Goal: Task Accomplishment & Management: Manage account settings

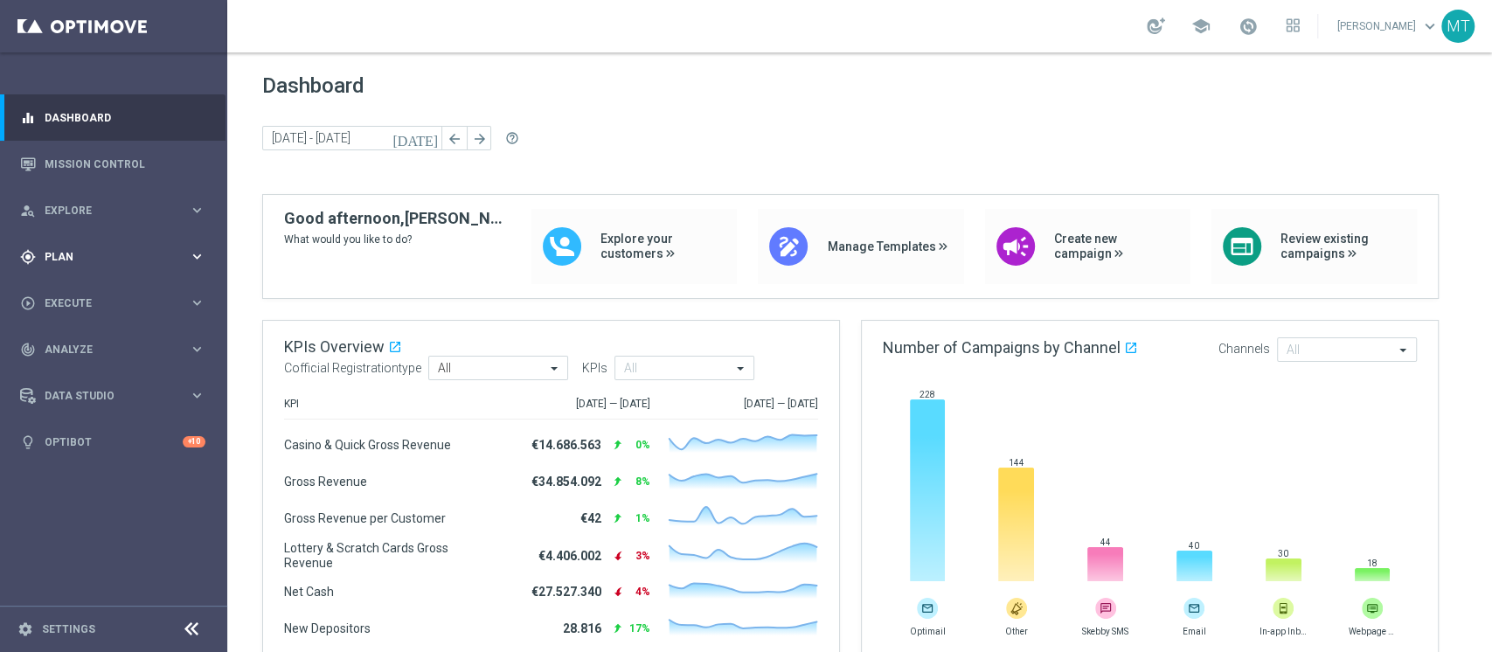
click at [91, 236] on div "gps_fixed Plan keyboard_arrow_right" at bounding box center [112, 256] width 225 height 46
click at [65, 294] on link "Target Groups" at bounding box center [113, 293] width 136 height 14
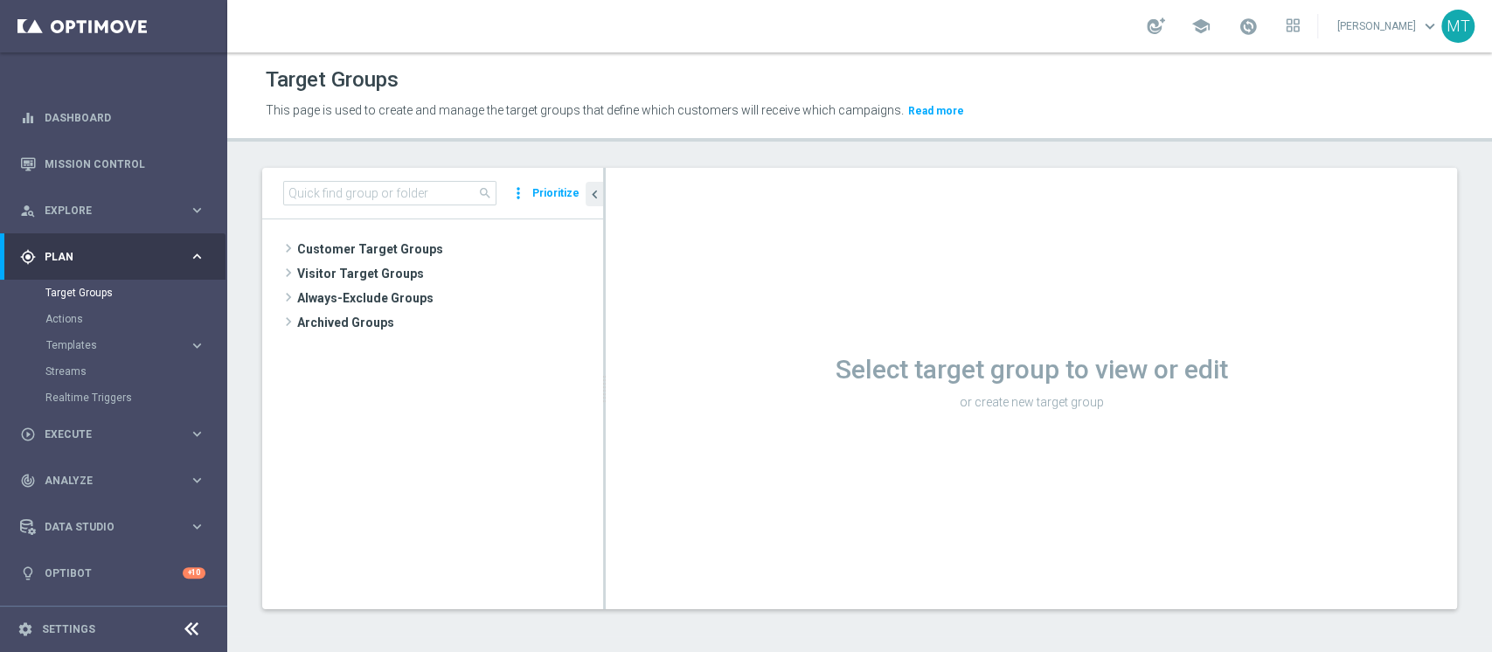
click at [384, 208] on div "search more_vert Prioritize" at bounding box center [432, 194] width 341 height 52
click at [379, 199] on input at bounding box center [389, 193] width 213 height 24
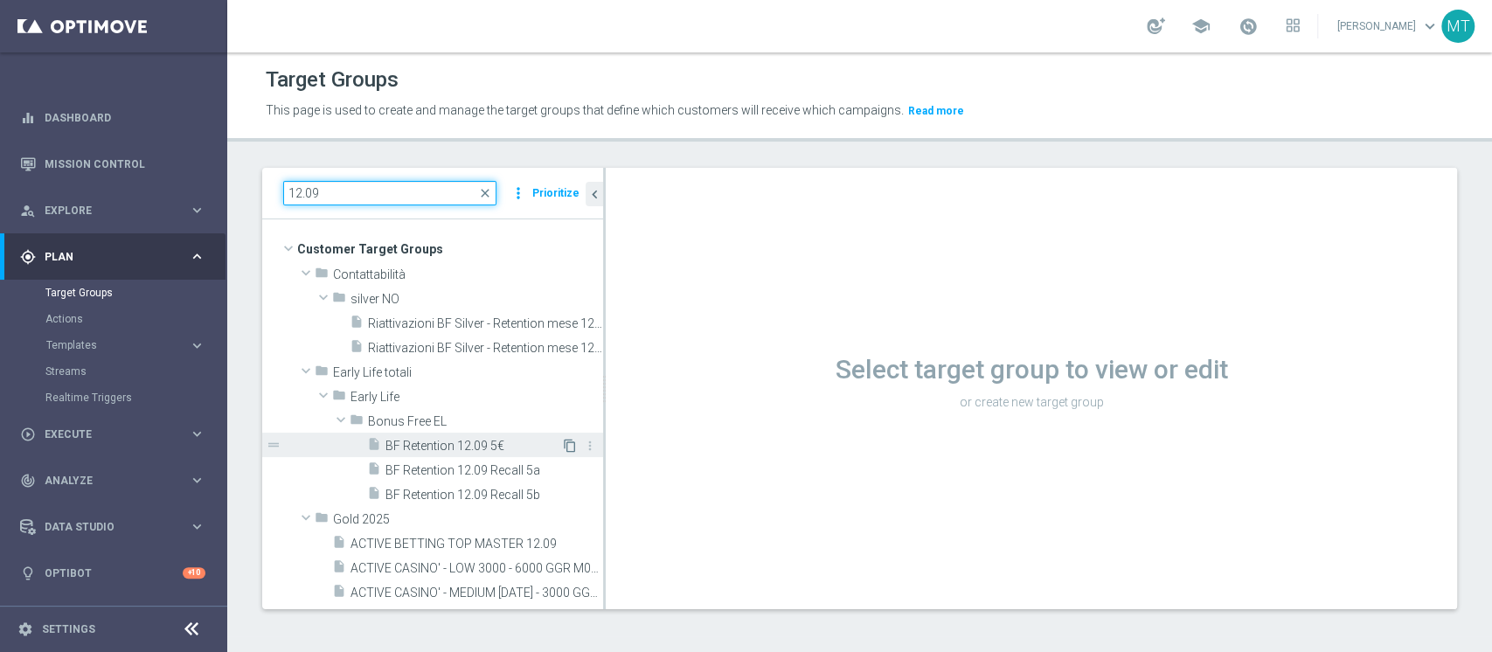
type input "12.09"
click at [563, 449] on icon "content_copy" at bounding box center [570, 446] width 14 height 14
click at [496, 439] on span "BF Retention 12.09 5€" at bounding box center [473, 446] width 176 height 15
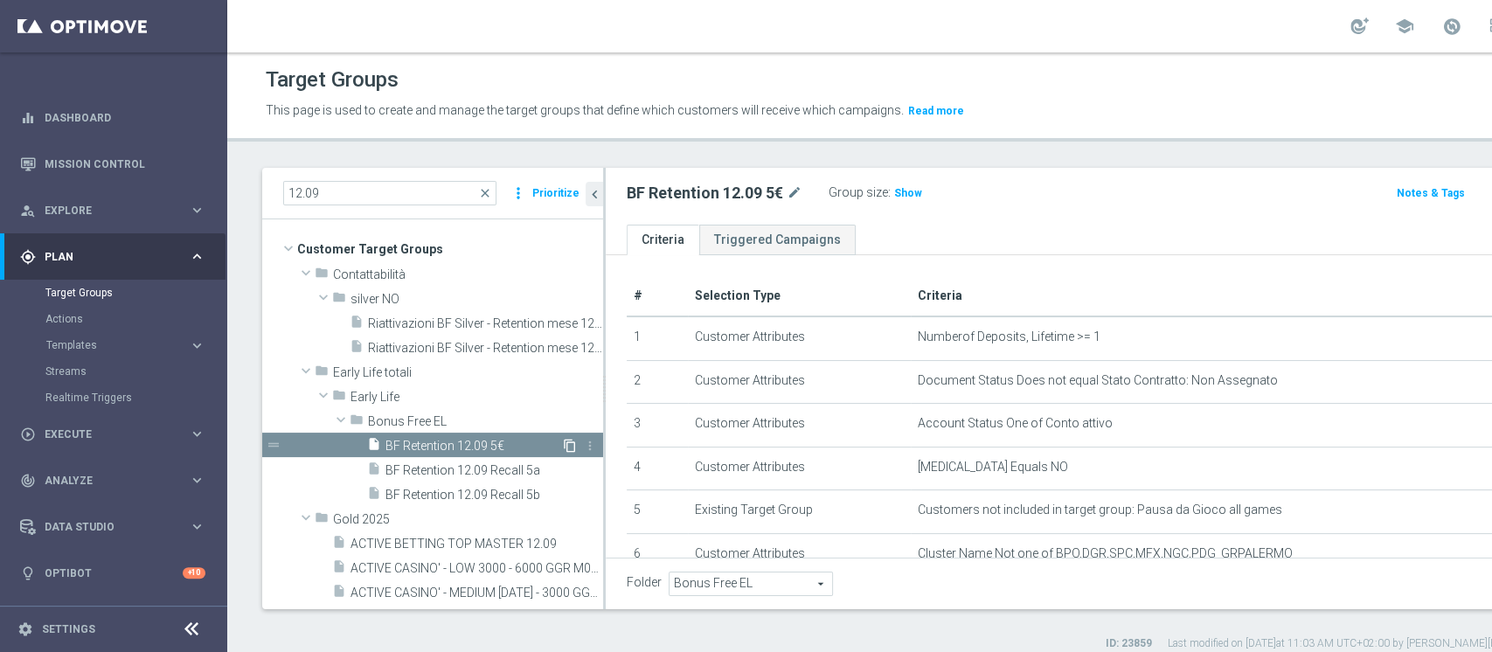
click at [563, 448] on icon "content_copy" at bounding box center [570, 446] width 14 height 14
click at [563, 446] on icon "content_copy" at bounding box center [570, 446] width 14 height 14
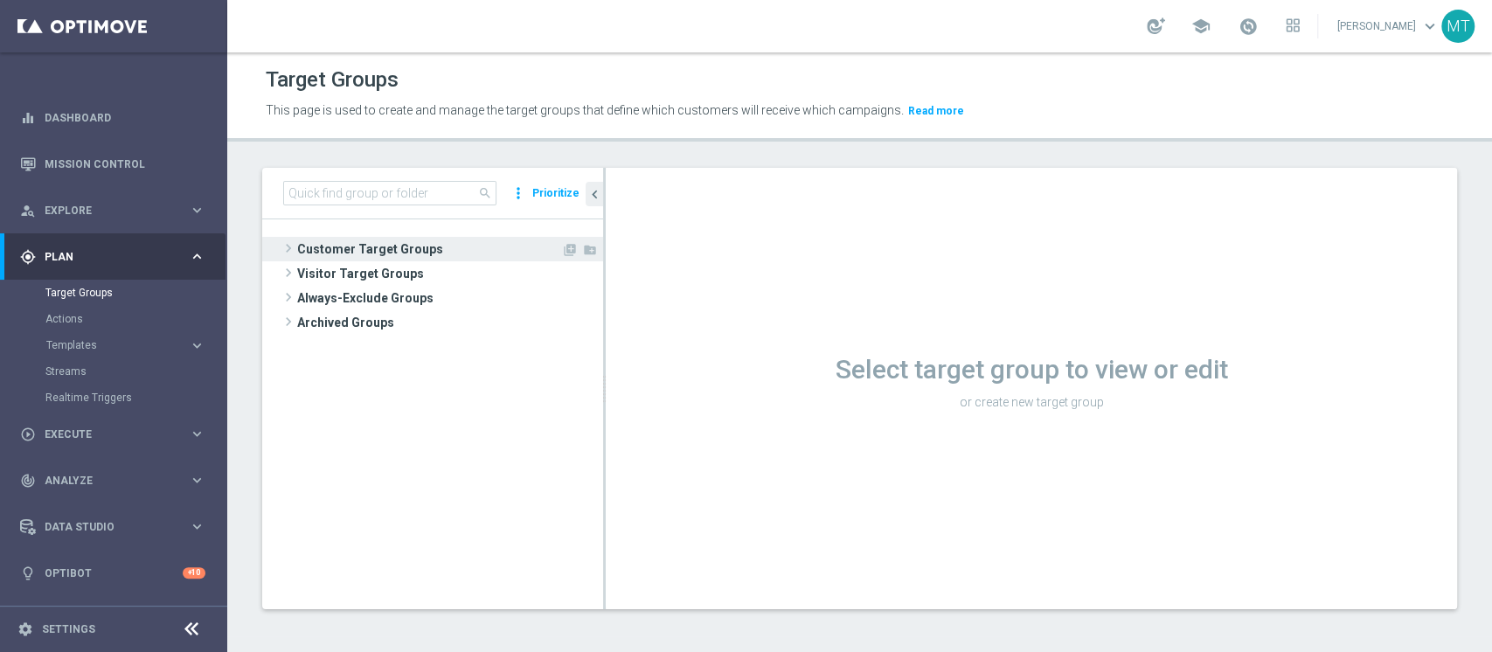
click at [287, 248] on span at bounding box center [288, 248] width 17 height 21
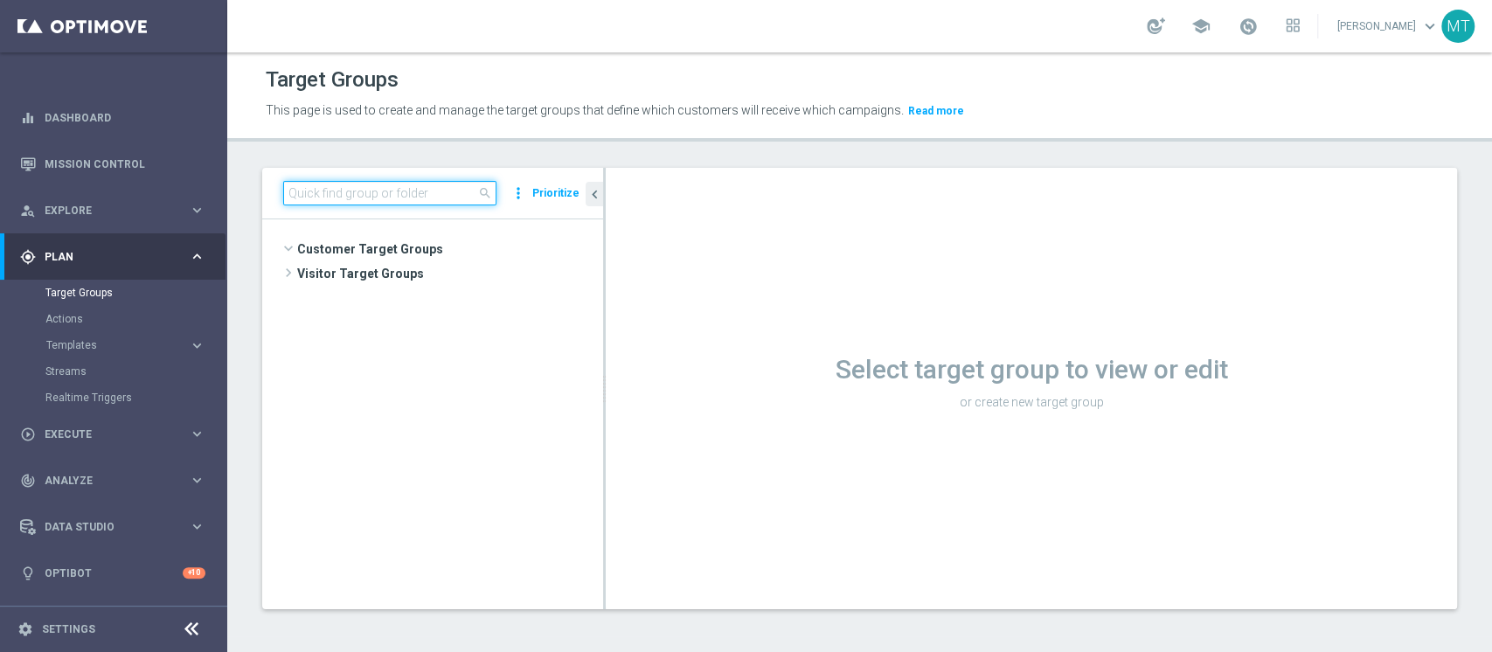
click at [329, 196] on input at bounding box center [389, 193] width 213 height 24
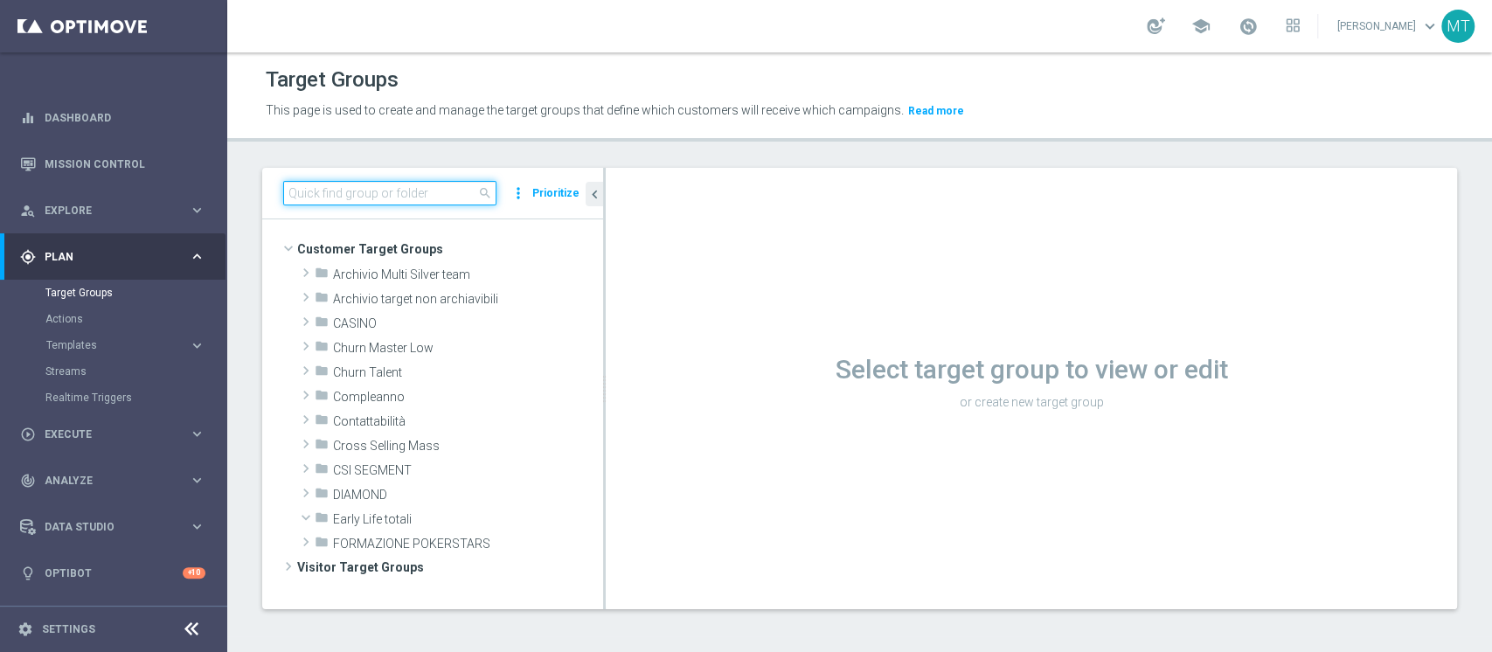
click at [343, 190] on input at bounding box center [389, 193] width 213 height 24
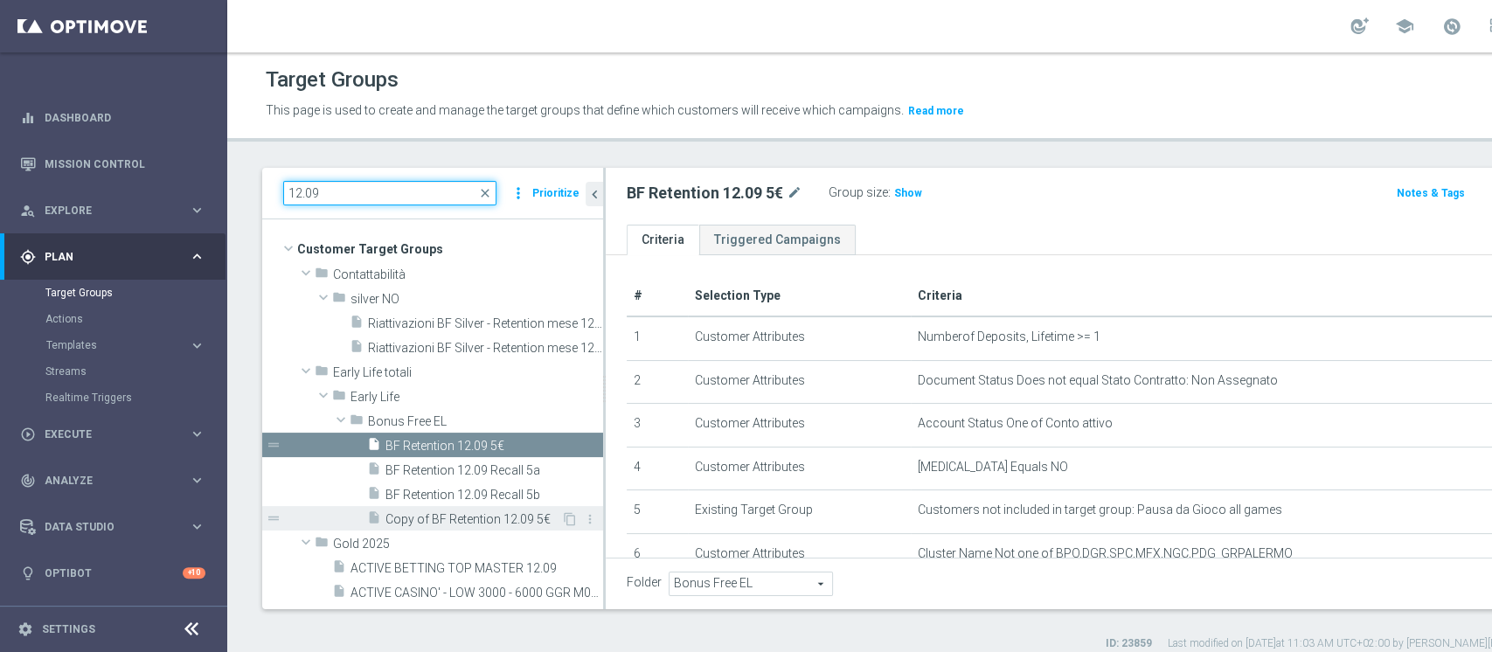
type input "12.09"
click at [479, 518] on span "Copy of BF Retention 12.09 5€" at bounding box center [473, 519] width 176 height 15
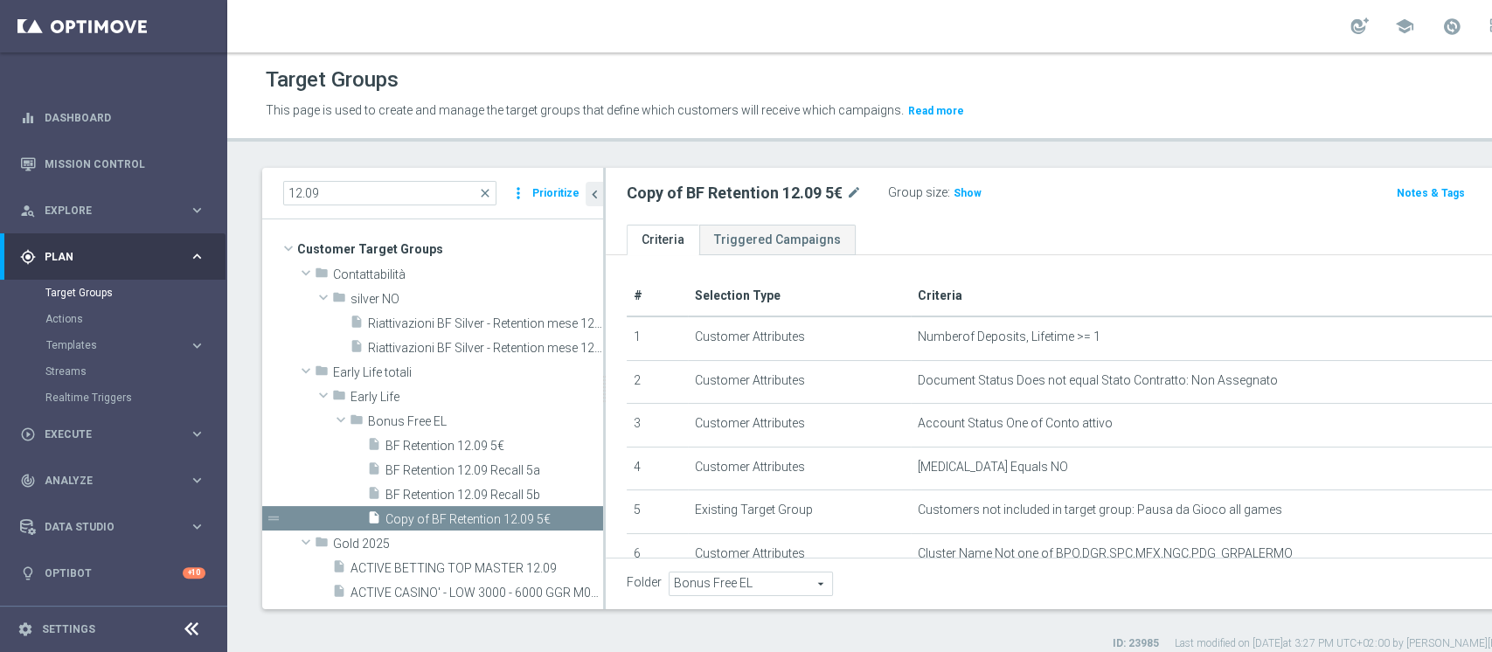
click at [865, 185] on div "Copy of BF Retention 12.09 5€ mode_edit" at bounding box center [757, 193] width 261 height 24
click at [852, 185] on icon "mode_edit" at bounding box center [854, 193] width 16 height 21
click at [704, 188] on input "Copy of BF Retention 12.09 5€" at bounding box center [745, 195] width 236 height 24
drag, startPoint x: 674, startPoint y: 192, endPoint x: 192, endPoint y: 135, distance: 484.9
click at [180, 191] on main "equalizer Dashboard Mission Control" at bounding box center [746, 326] width 1492 height 652
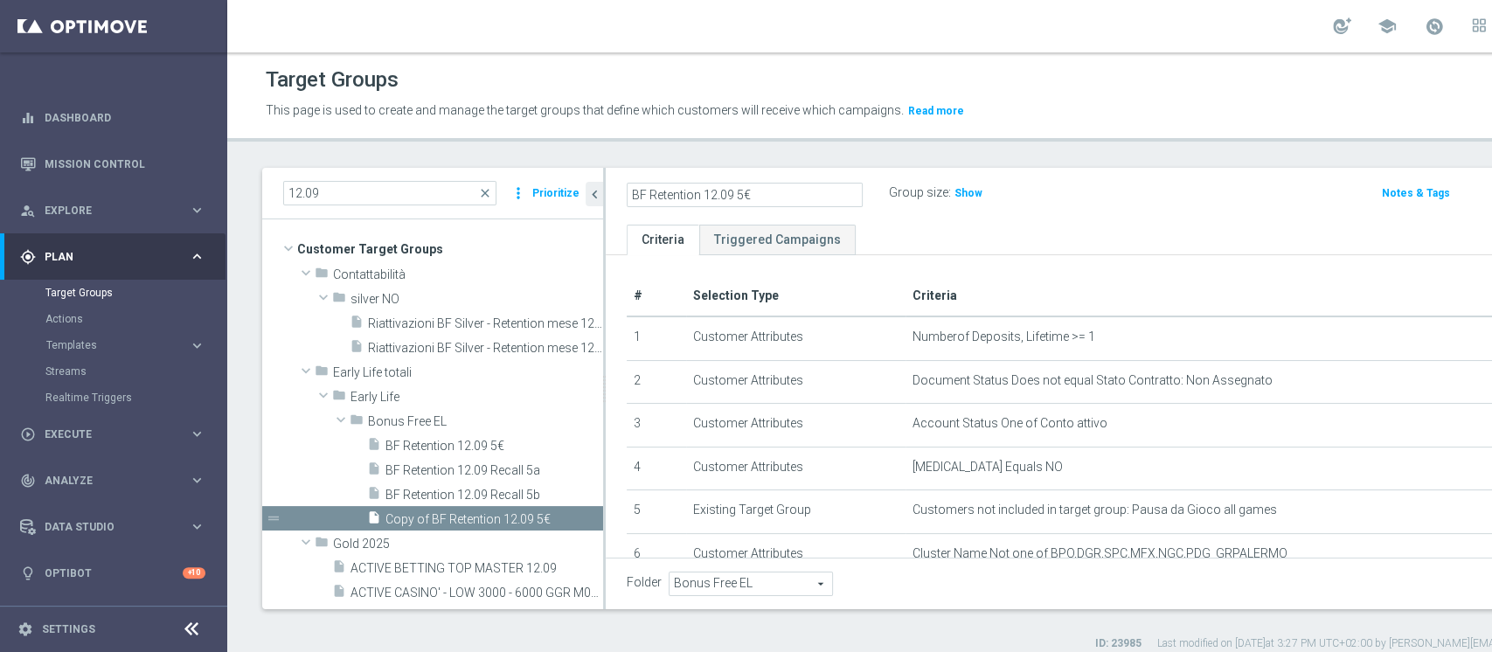
click at [745, 193] on input "BF Retention 12.09 5€" at bounding box center [745, 195] width 236 height 24
click at [712, 197] on input "BF Retention 12.09 10€" at bounding box center [745, 195] width 236 height 24
type input "BF Retention 18.09 10€"
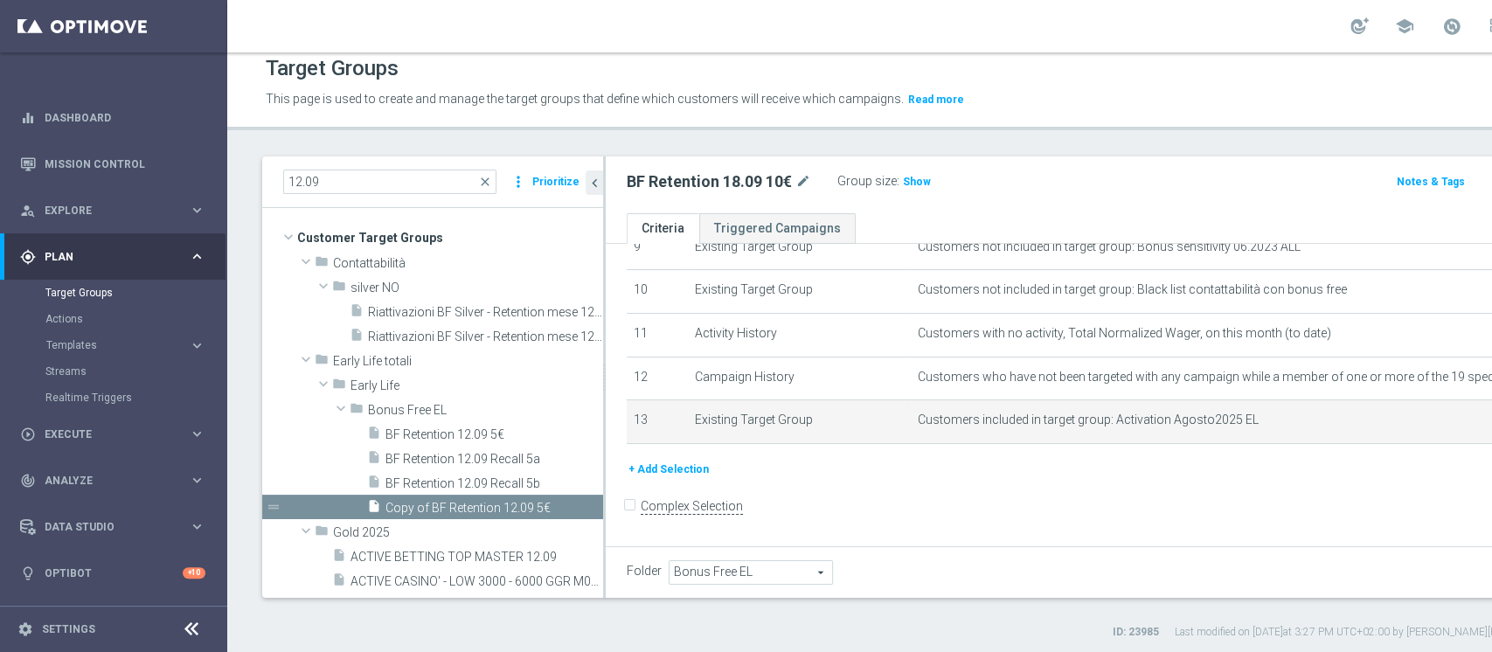
scroll to position [14, 0]
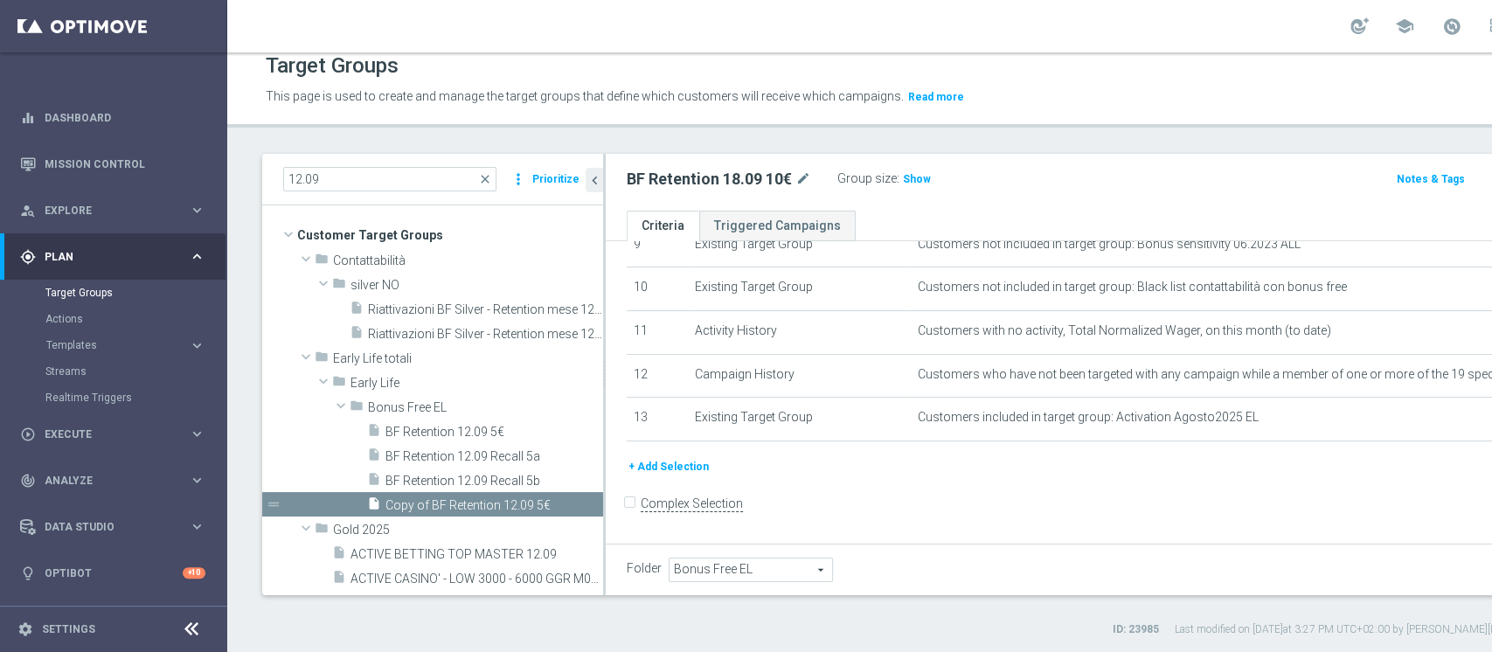
drag, startPoint x: 1388, startPoint y: 567, endPoint x: 1379, endPoint y: 570, distance: 10.0
click at [920, 183] on span "Show" at bounding box center [917, 179] width 28 height 12
click at [670, 175] on h2 "BF Retention 18.09 10€" at bounding box center [709, 179] width 165 height 21
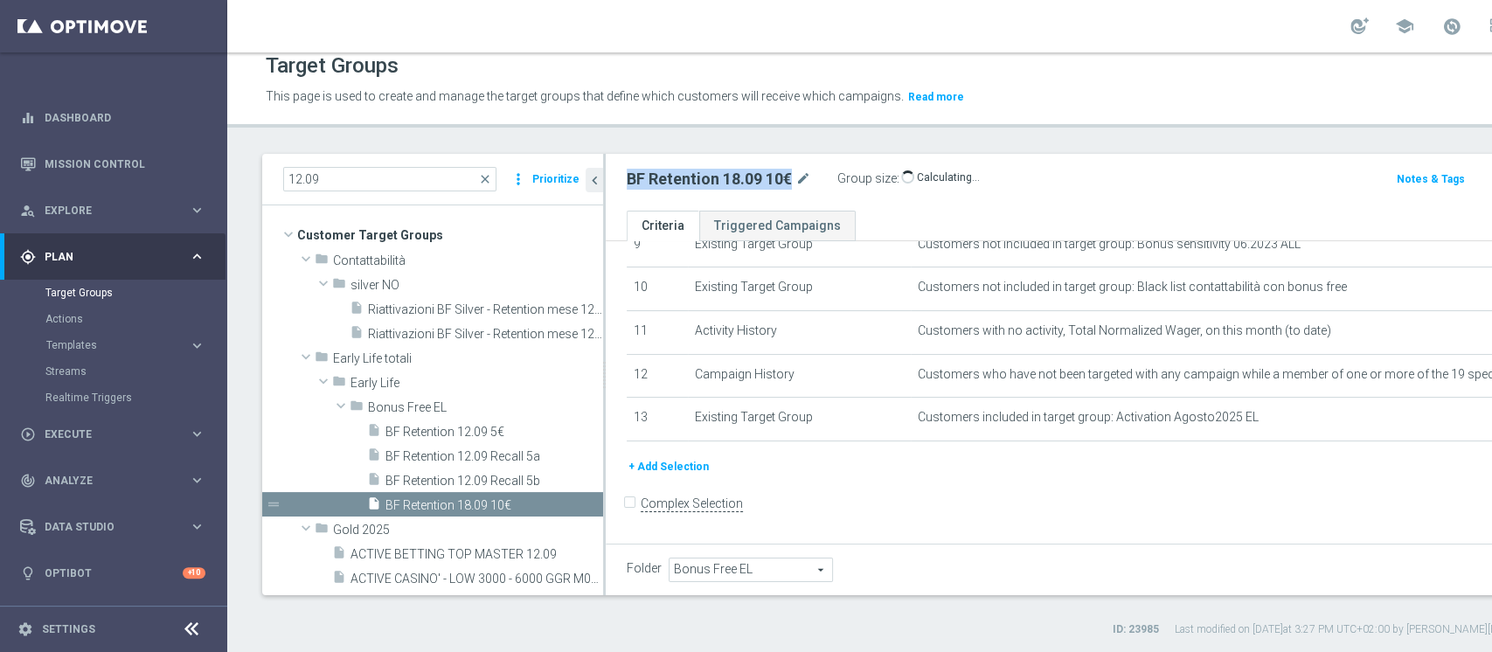
click at [670, 175] on h2 "BF Retention 18.09 10€" at bounding box center [709, 179] width 165 height 21
copy div "BF Retention 18.09 10€"
